Goal: Task Accomplishment & Management: Manage account settings

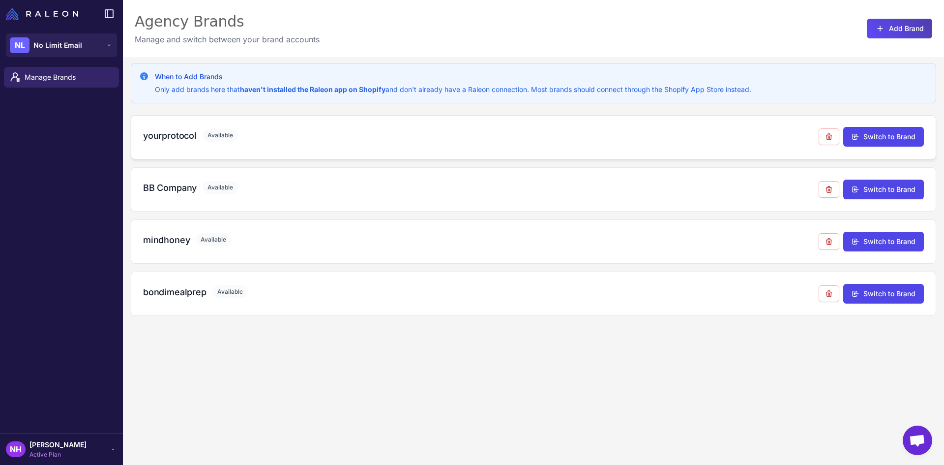
click at [165, 137] on h3 "yourprotocol" at bounding box center [170, 135] width 54 height 13
click at [79, 45] on span "No Limit Email" at bounding box center [57, 45] width 49 height 11
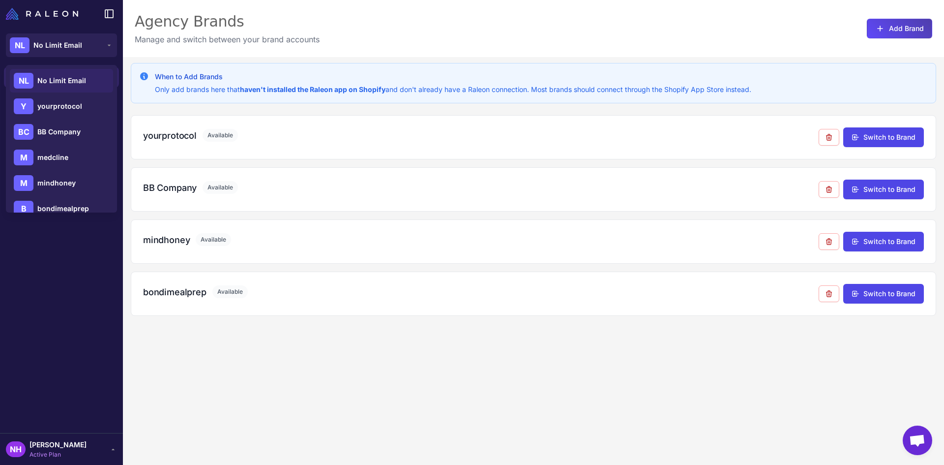
click at [524, 19] on div "Agency Brands Manage and switch between your brand accounts Add Brand" at bounding box center [533, 28] width 821 height 57
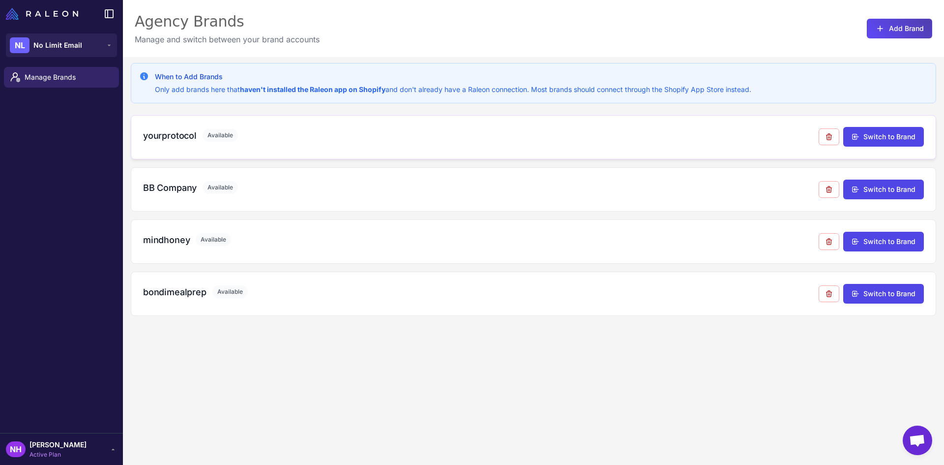
click at [188, 134] on h3 "yourprotocol" at bounding box center [170, 135] width 54 height 13
click at [60, 449] on span "[PERSON_NAME]" at bounding box center [58, 444] width 57 height 11
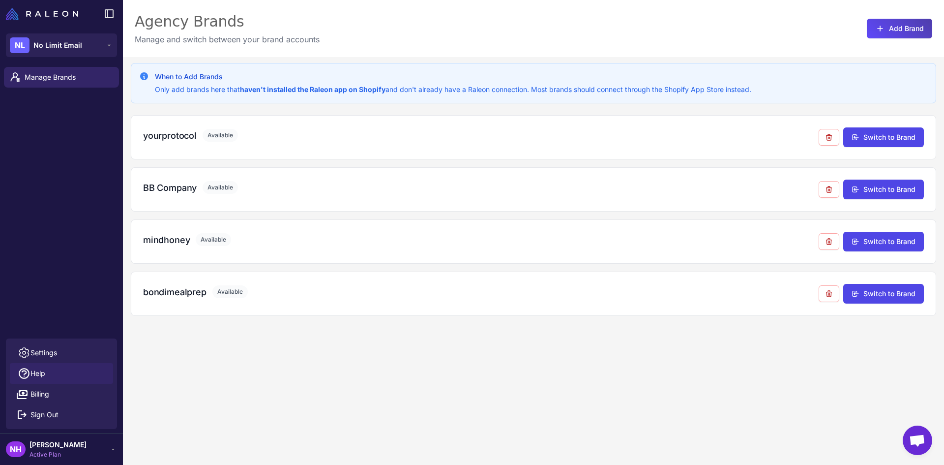
click at [44, 373] on span "Help" at bounding box center [37, 373] width 15 height 11
click at [48, 457] on span "Active Plan" at bounding box center [58, 454] width 57 height 9
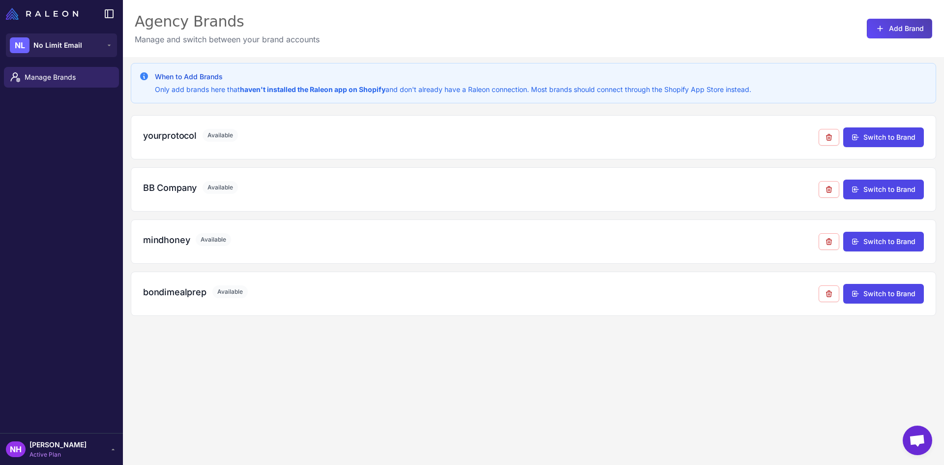
click at [78, 443] on span "[PERSON_NAME]" at bounding box center [58, 444] width 57 height 11
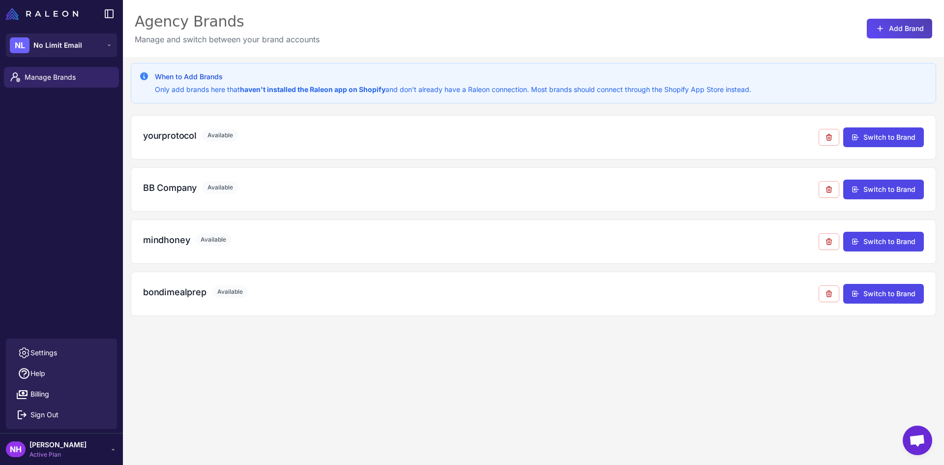
click at [78, 443] on span "[PERSON_NAME]" at bounding box center [58, 444] width 57 height 11
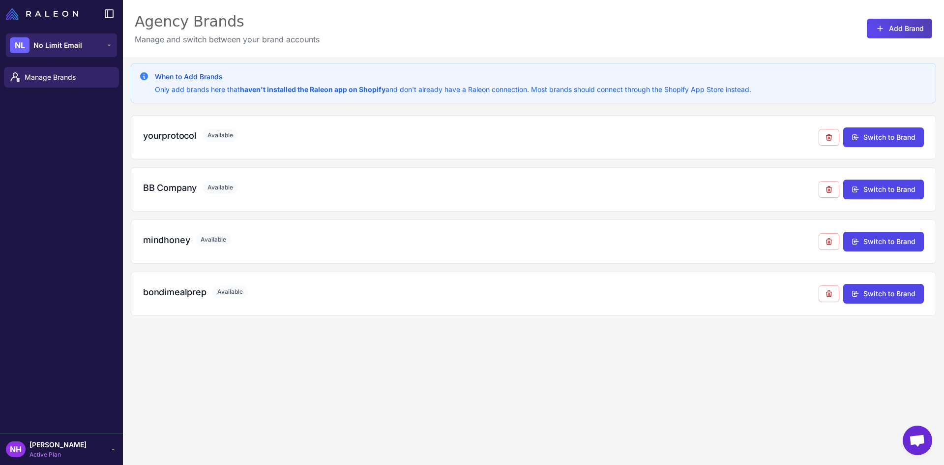
click at [58, 37] on div "NL No Limit Email" at bounding box center [46, 45] width 72 height 16
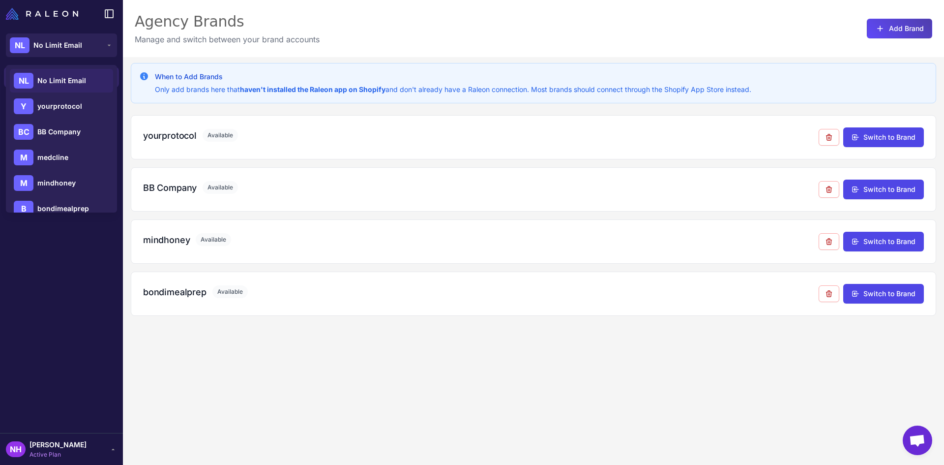
click at [75, 81] on span "No Limit Email" at bounding box center [61, 80] width 49 height 11
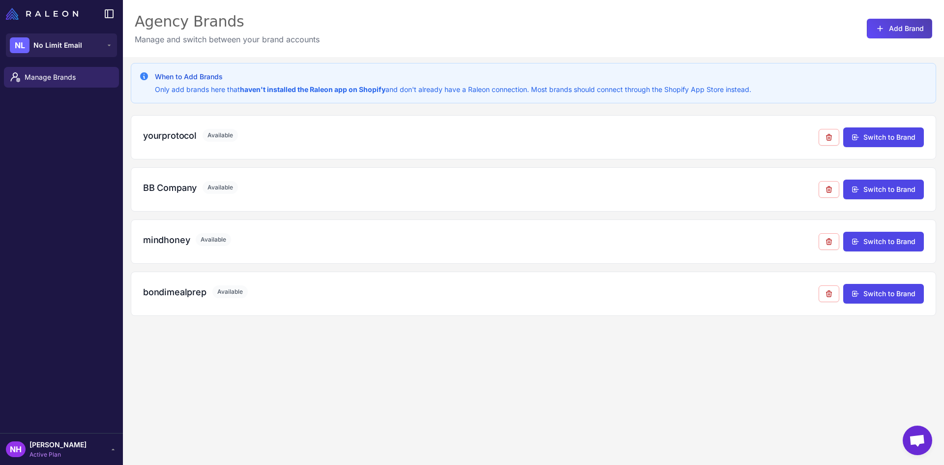
click at [915, 449] on span "Open chat" at bounding box center [918, 440] width 30 height 30
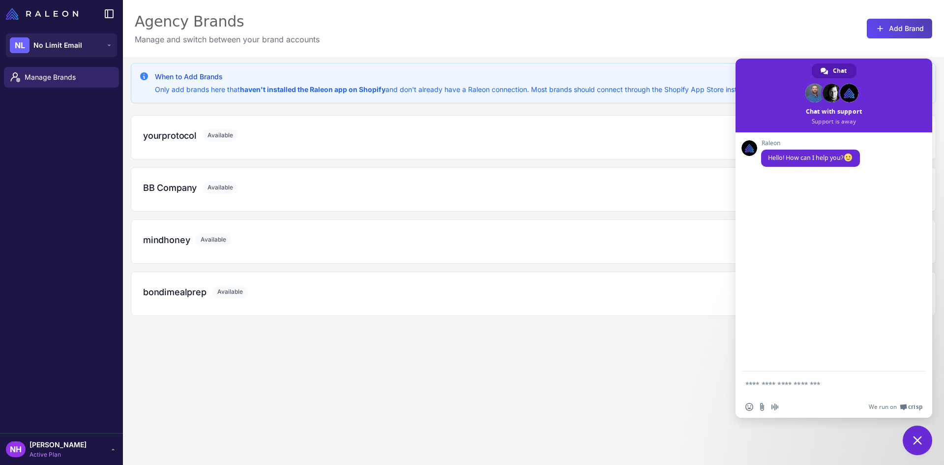
click at [920, 442] on span "Close chat" at bounding box center [917, 440] width 9 height 9
